Goal: Book appointment/travel/reservation

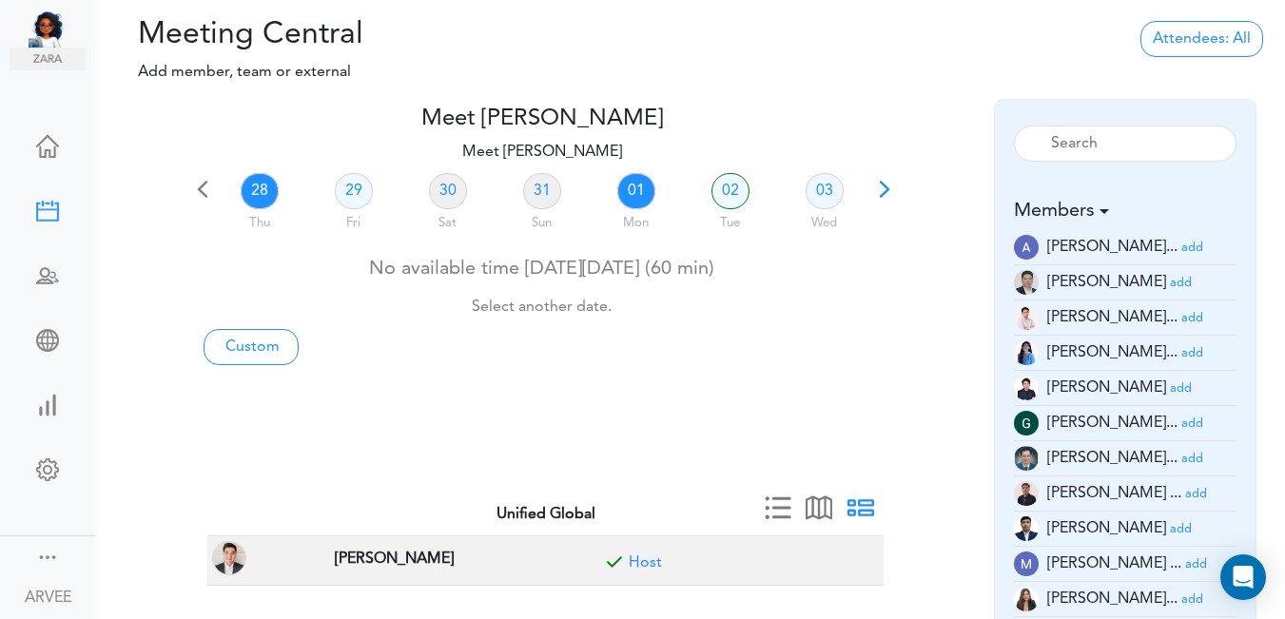
click at [634, 194] on link "01" at bounding box center [636, 191] width 38 height 36
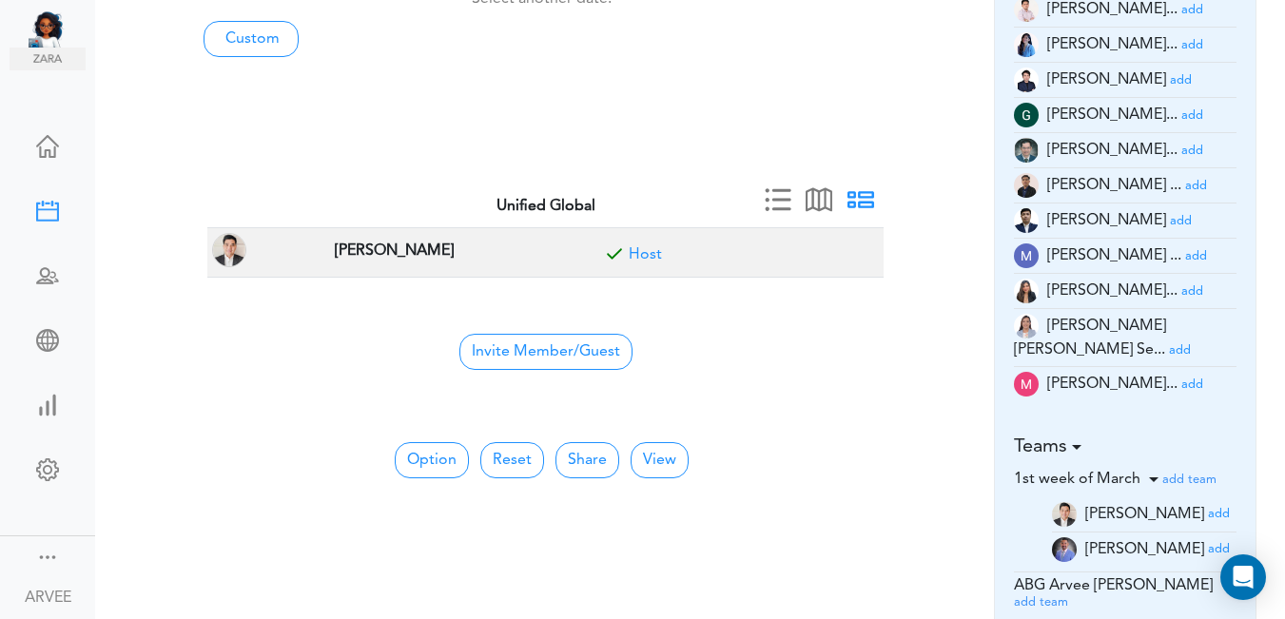
scroll to position [346, 0]
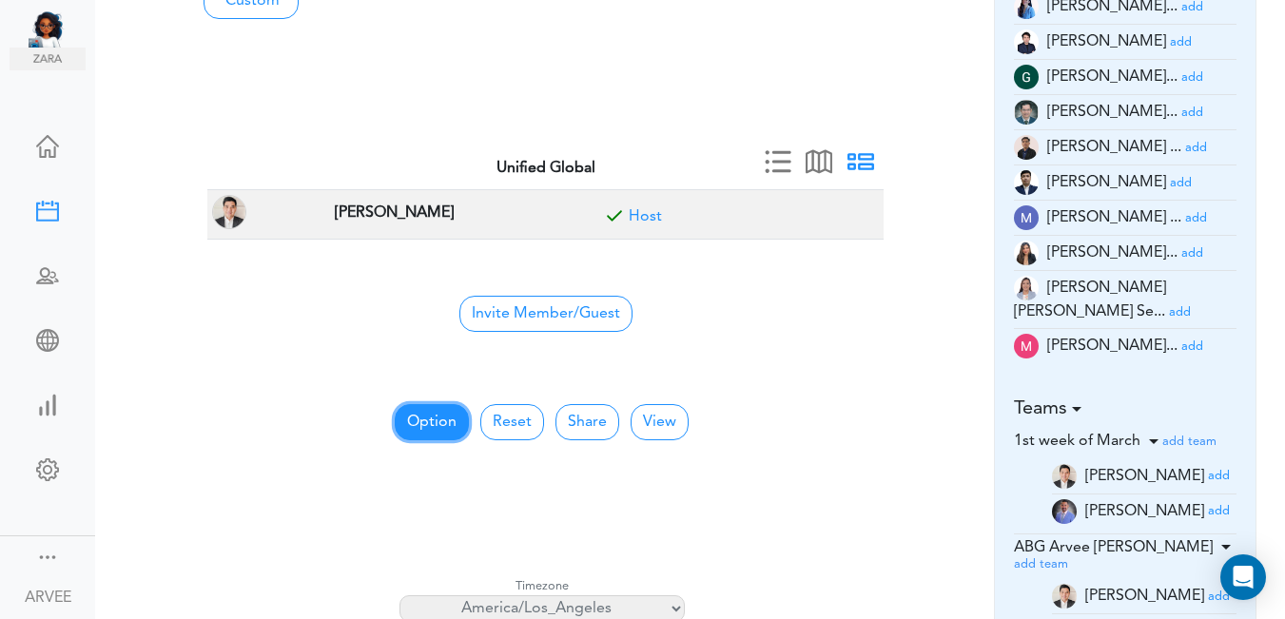
click at [412, 427] on button "Option" at bounding box center [432, 422] width 74 height 36
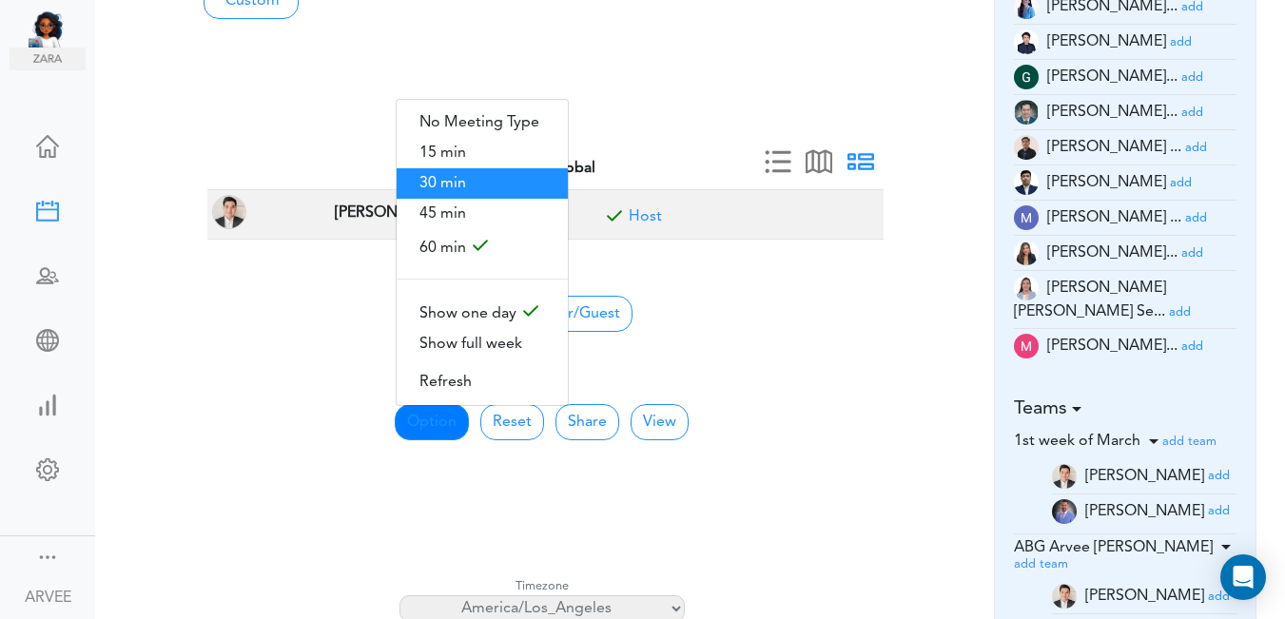
click at [481, 184] on span "30 min" at bounding box center [482, 183] width 171 height 30
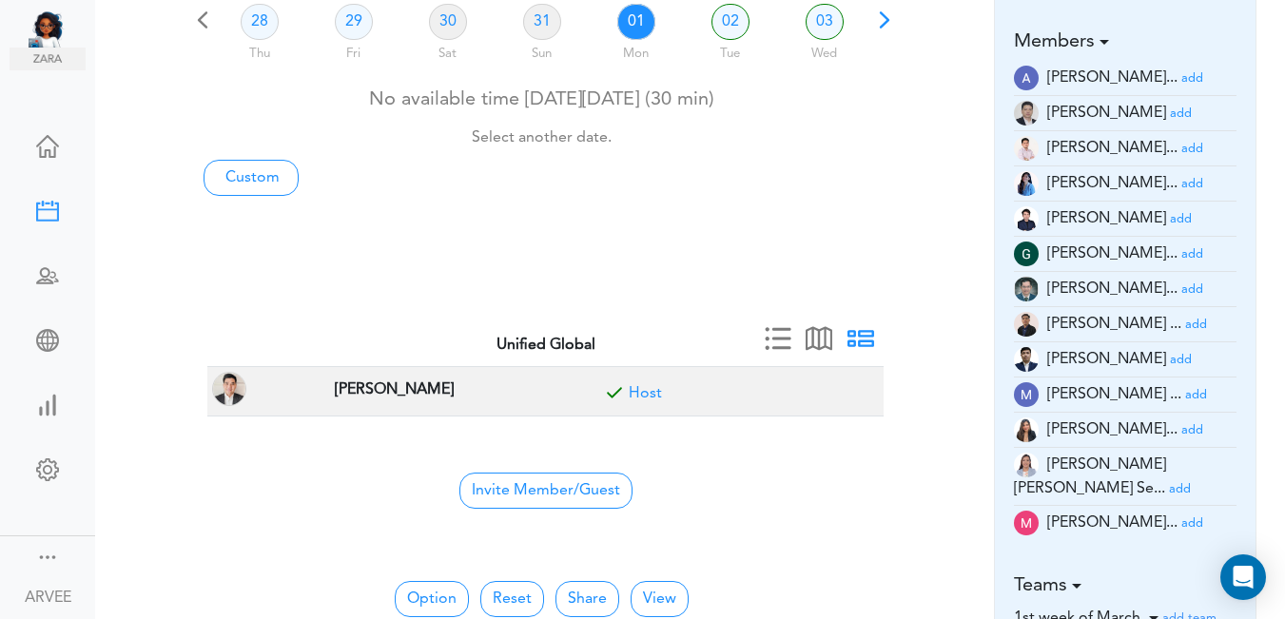
scroll to position [162, 0]
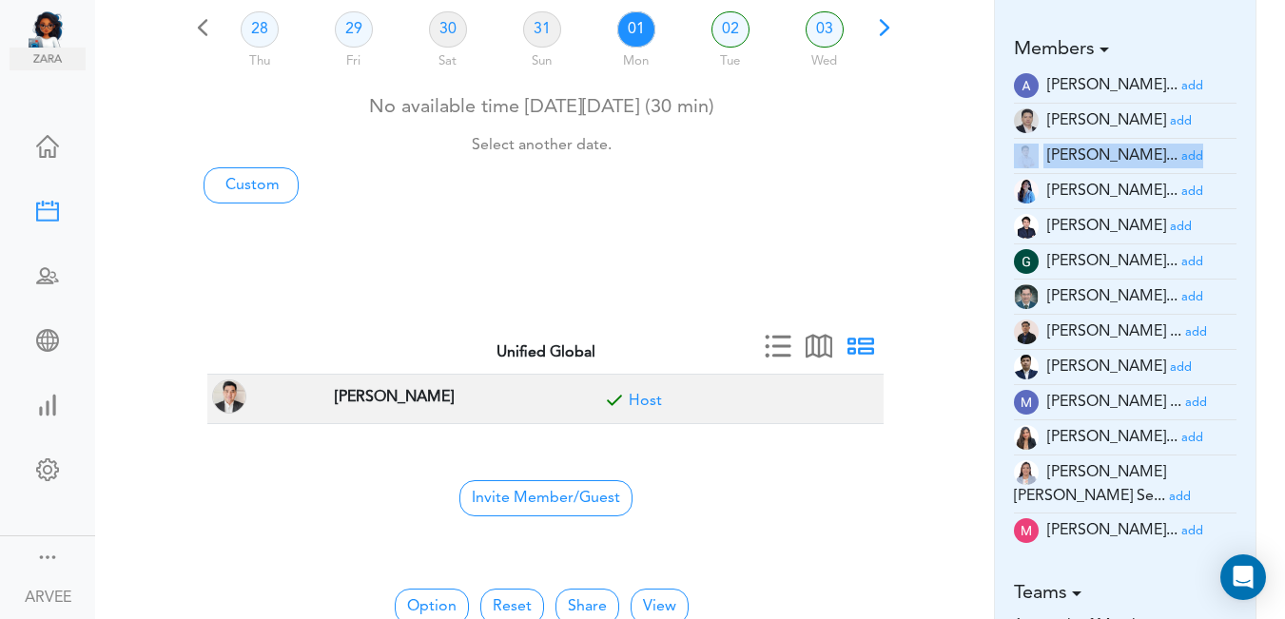
click at [1279, 139] on div "Meet [PERSON_NAME] team->name team->description at client_name" at bounding box center [690, 246] width 1190 height 619
click at [1185, 330] on small "add" at bounding box center [1196, 332] width 22 height 12
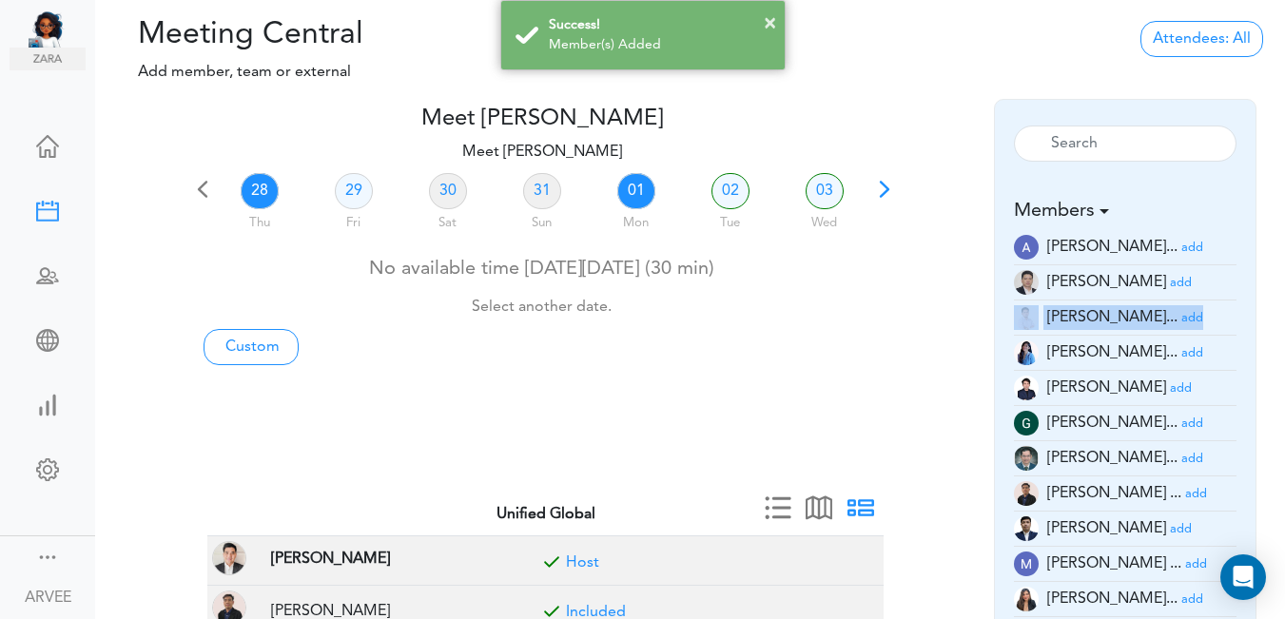
click at [649, 181] on link "01" at bounding box center [636, 191] width 38 height 36
click at [278, 346] on link "Custom" at bounding box center [251, 347] width 95 height 36
type input "Meet [PERSON_NAME]"
type input "[URL][DOMAIN_NAME][SECURITY_DATA]"
type input "[DATE]T20:00"
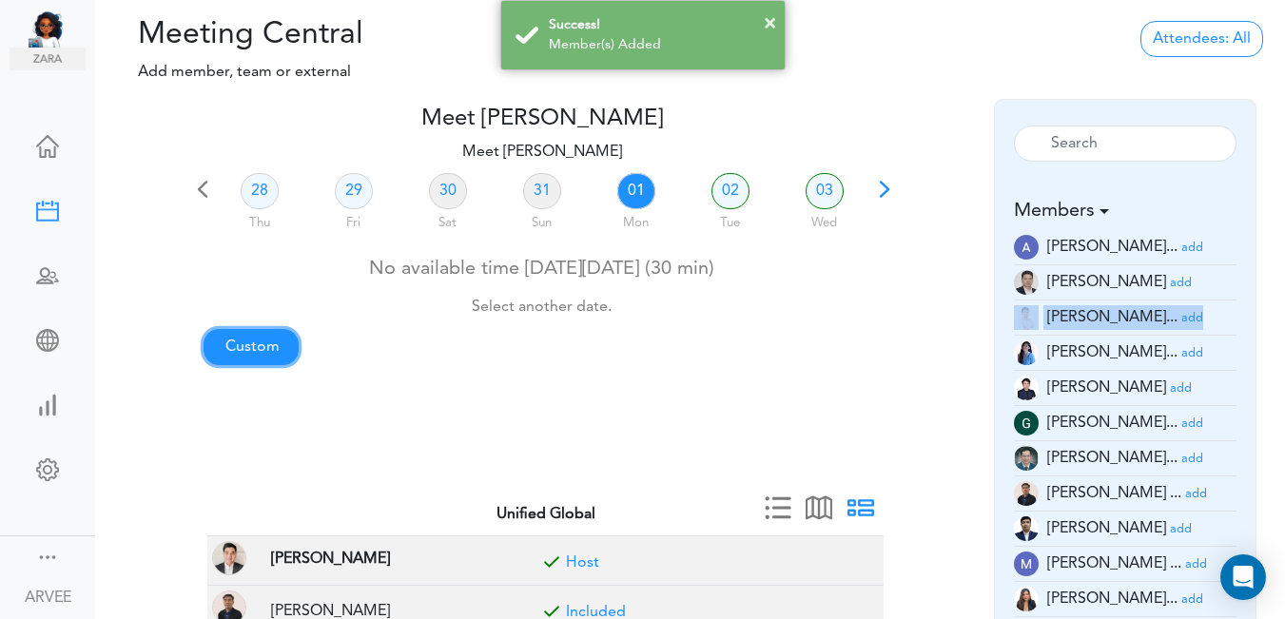
type input "[DATE]T20:30"
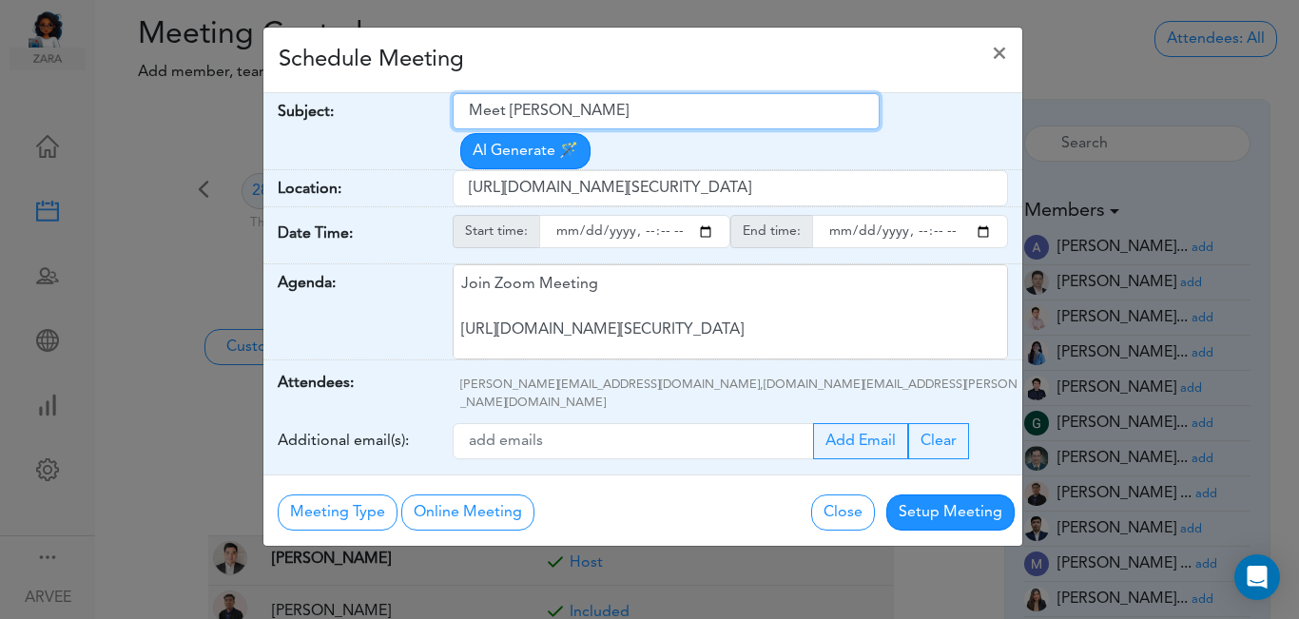
drag, startPoint x: 472, startPoint y: 107, endPoint x: 652, endPoint y: 107, distance: 179.8
click at [652, 107] on input "Meet [PERSON_NAME]" at bounding box center [666, 111] width 427 height 36
paste input "Tax Consultancy Request"
type input "Tax Consultancy Request"
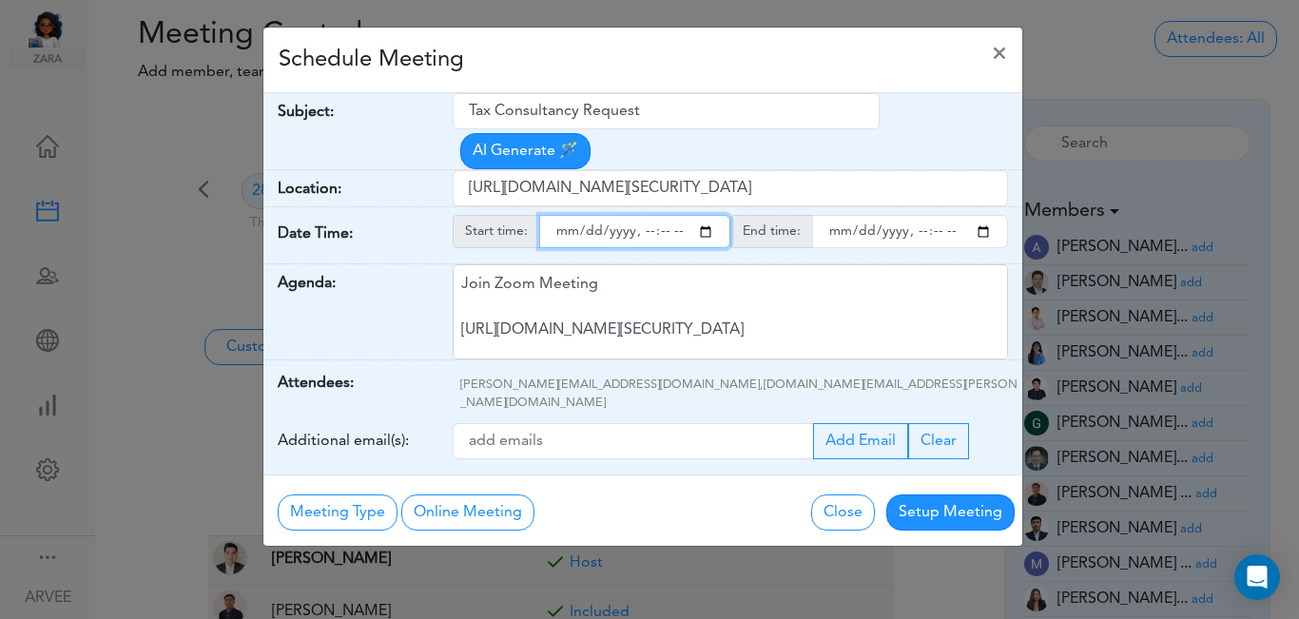
click at [704, 215] on input "starttime" at bounding box center [634, 231] width 191 height 33
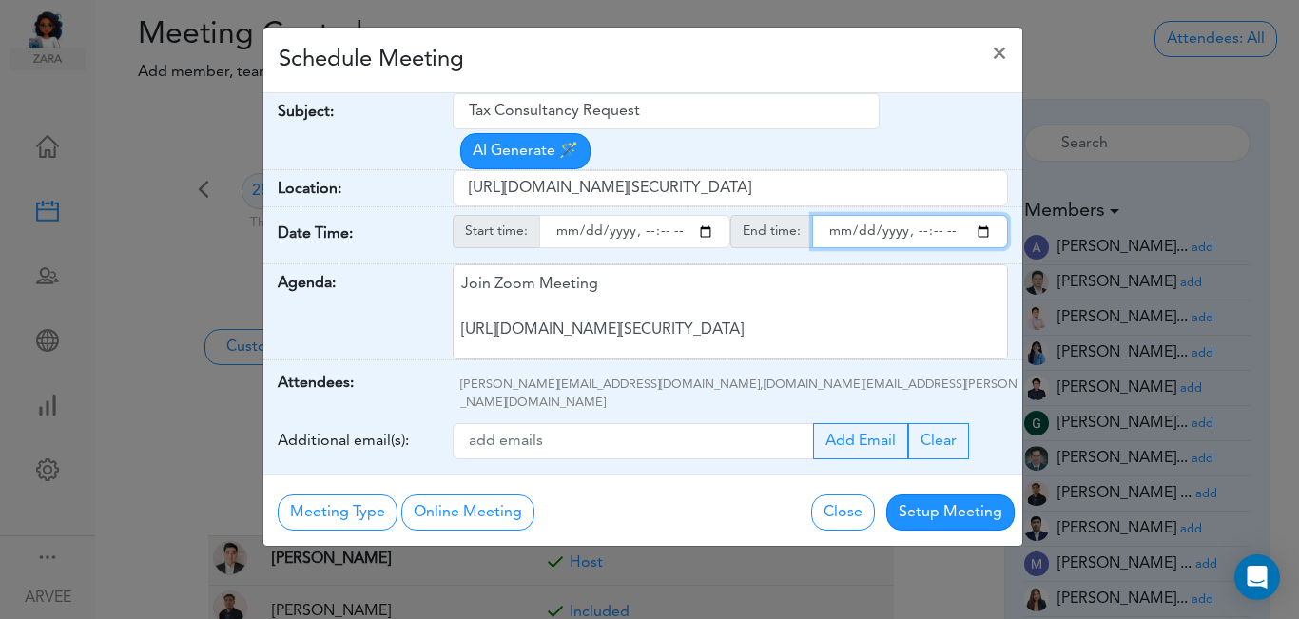
type input "[DATE]T09:00"
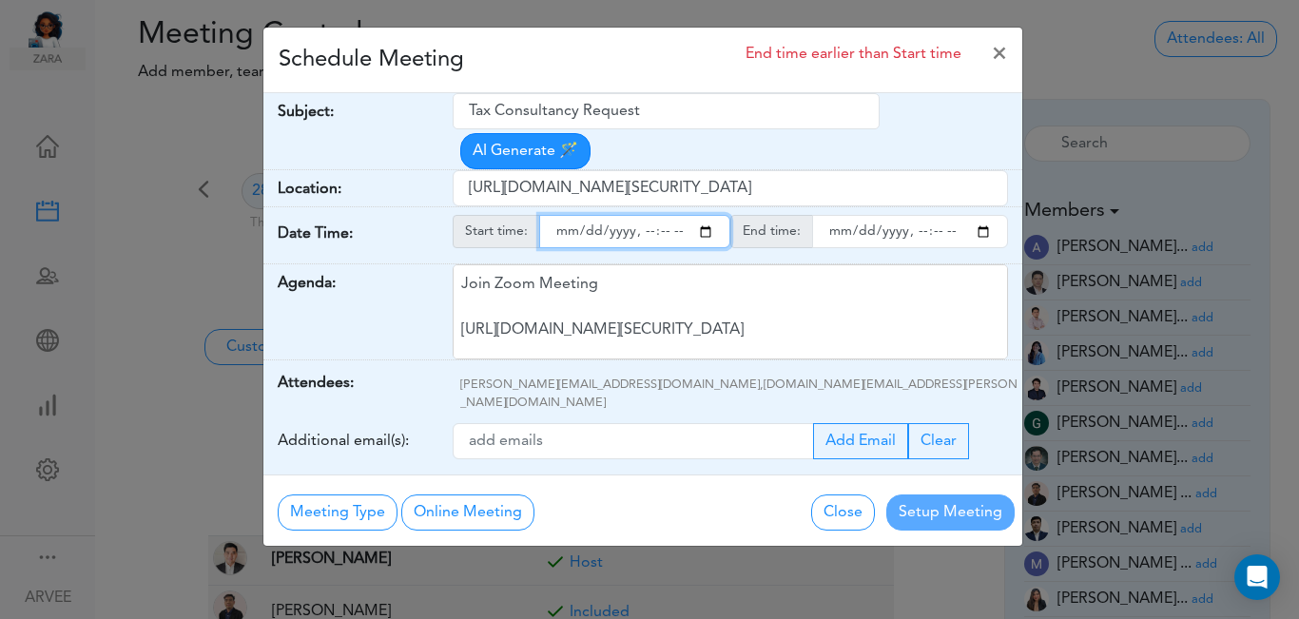
click at [982, 215] on input "endtime" at bounding box center [910, 231] width 196 height 33
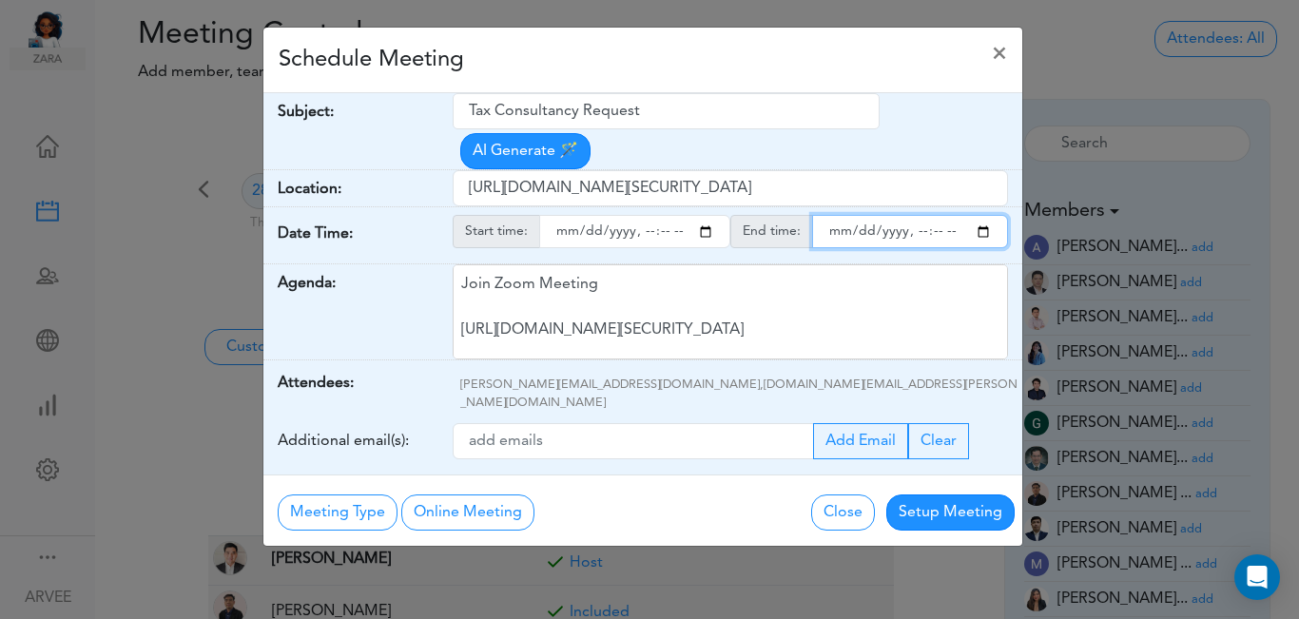
click at [938, 215] on input "endtime" at bounding box center [910, 231] width 196 height 33
type input "[DATE]T10:00"
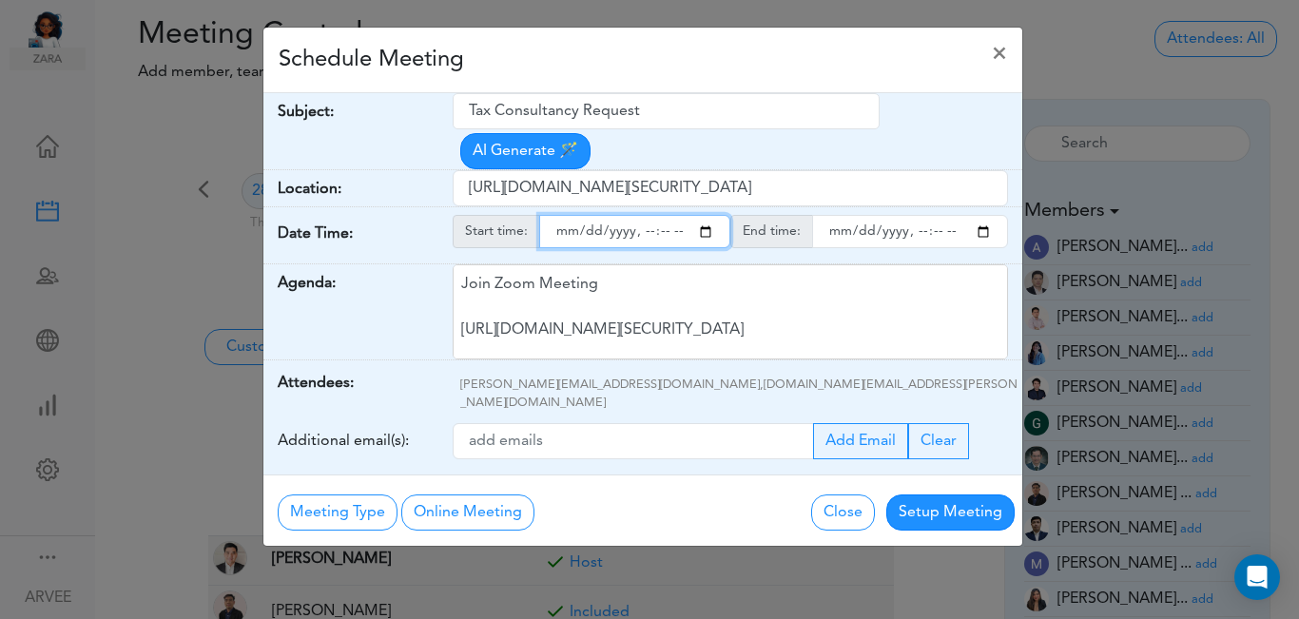
click at [659, 215] on input "starttime" at bounding box center [634, 231] width 191 height 33
type input "[DATE]T09:30"
click at [669, 59] on div "Schedule Meeting ×" at bounding box center [642, 61] width 759 height 66
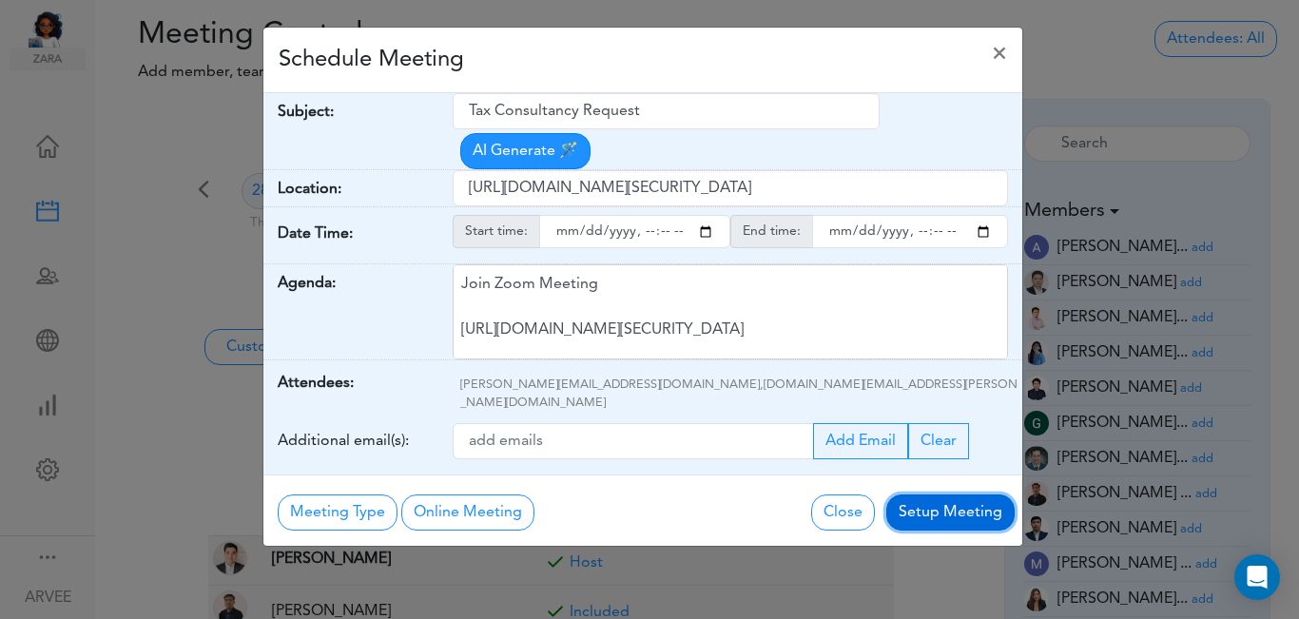
click at [943, 495] on button "Setup Meeting" at bounding box center [951, 513] width 128 height 36
